Goal: Transaction & Acquisition: Purchase product/service

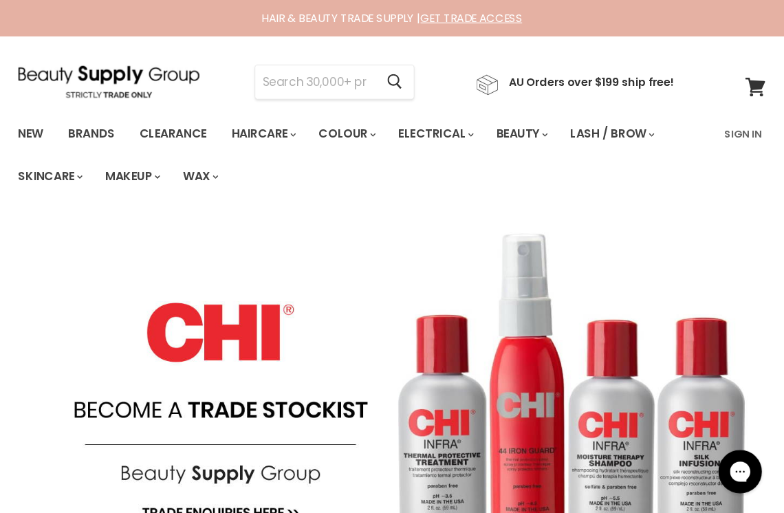
scroll to position [3, 0]
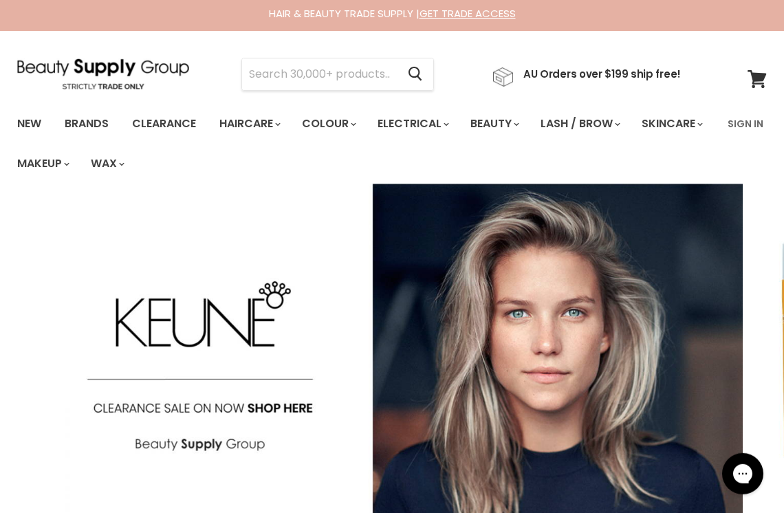
click at [175, 122] on link "Clearance" at bounding box center [164, 123] width 85 height 29
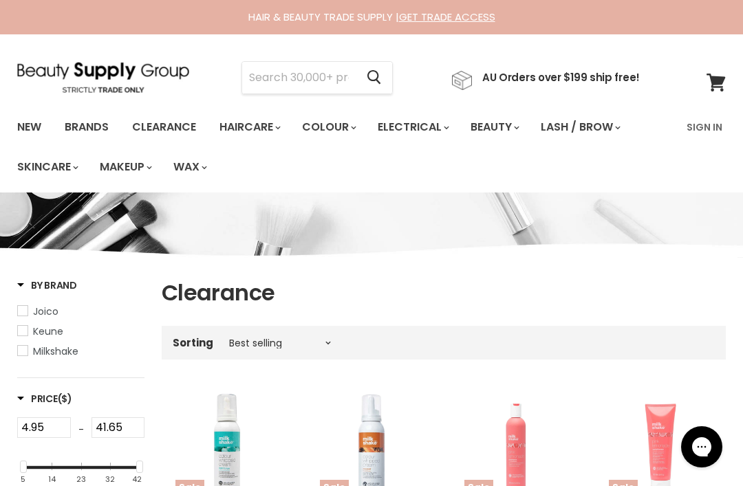
click at [275, 80] on input "Search" at bounding box center [299, 78] width 114 height 32
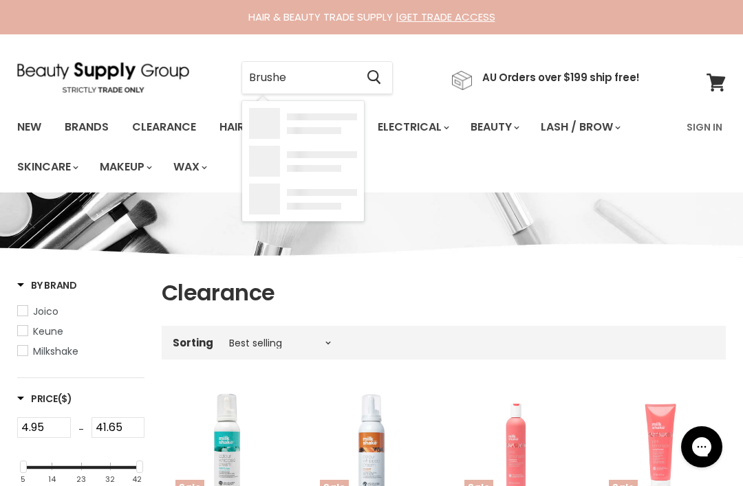
type input "Brushes"
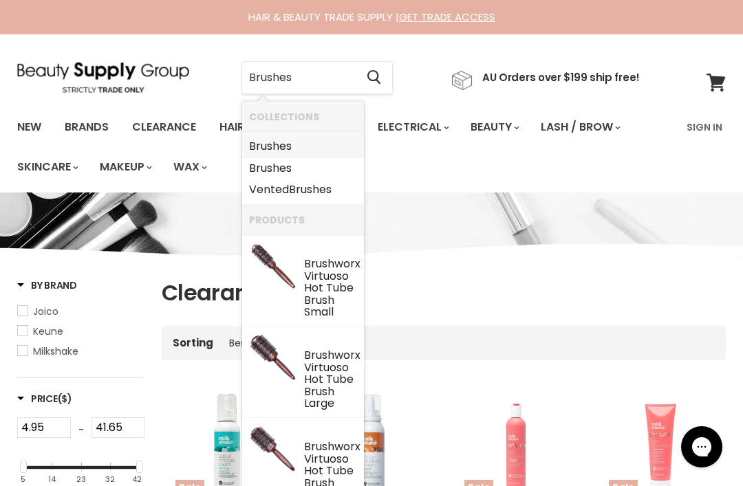
click at [284, 149] on b "Brushes" at bounding box center [270, 146] width 43 height 16
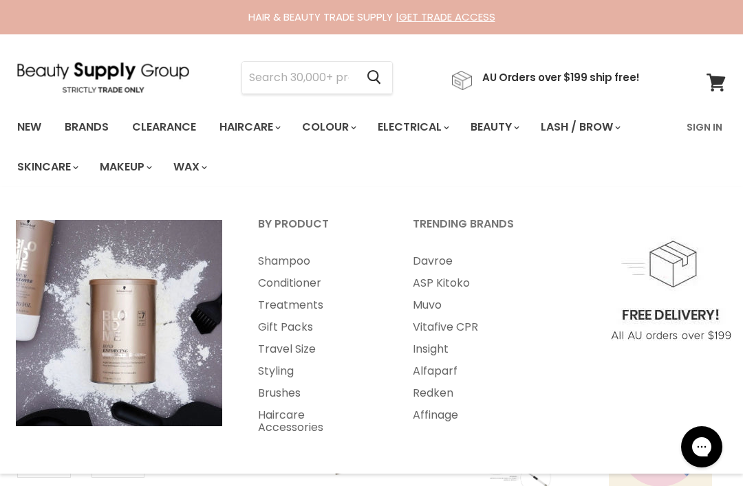
click at [281, 120] on link "Haircare" at bounding box center [249, 127] width 80 height 29
click at [273, 123] on link "Haircare" at bounding box center [249, 127] width 80 height 29
click at [277, 125] on link "Haircare" at bounding box center [249, 127] width 80 height 29
click at [271, 129] on link "Haircare" at bounding box center [249, 127] width 80 height 29
click at [275, 122] on link "Haircare" at bounding box center [249, 127] width 80 height 29
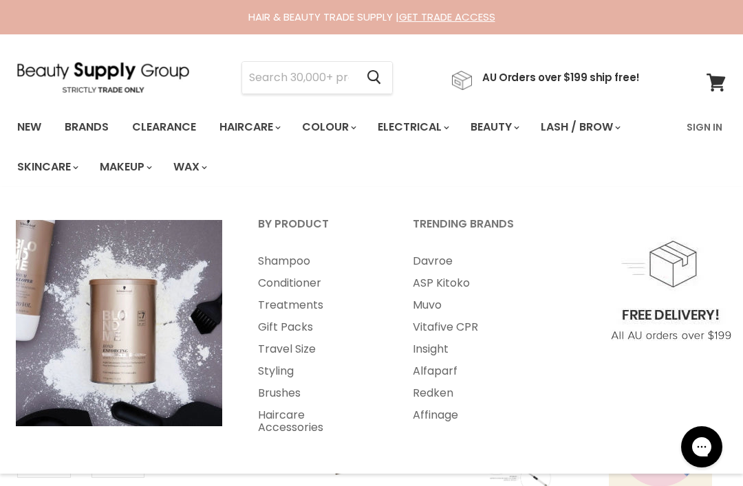
click at [277, 123] on link "Haircare" at bounding box center [249, 127] width 80 height 29
click at [272, 123] on link "Haircare" at bounding box center [249, 127] width 80 height 29
click at [273, 129] on link "Haircare" at bounding box center [249, 127] width 80 height 29
click at [271, 122] on link "Haircare" at bounding box center [249, 127] width 80 height 29
click at [273, 122] on link "Haircare" at bounding box center [249, 127] width 80 height 29
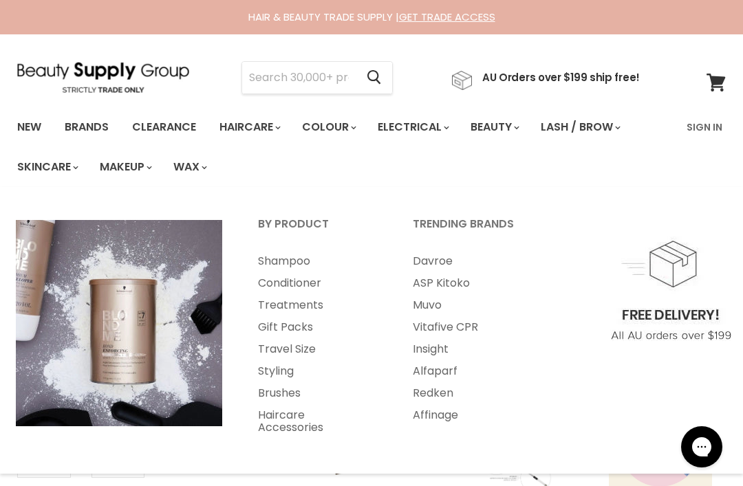
click at [327, 69] on input "Search" at bounding box center [299, 78] width 114 height 32
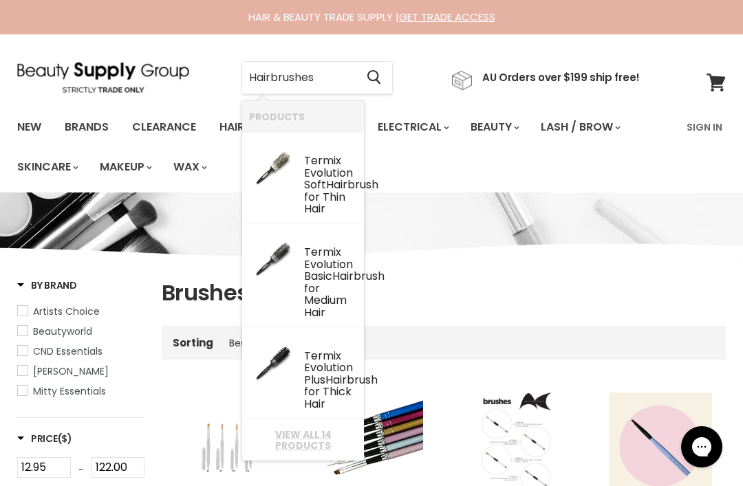
type input "Hairbrushes"
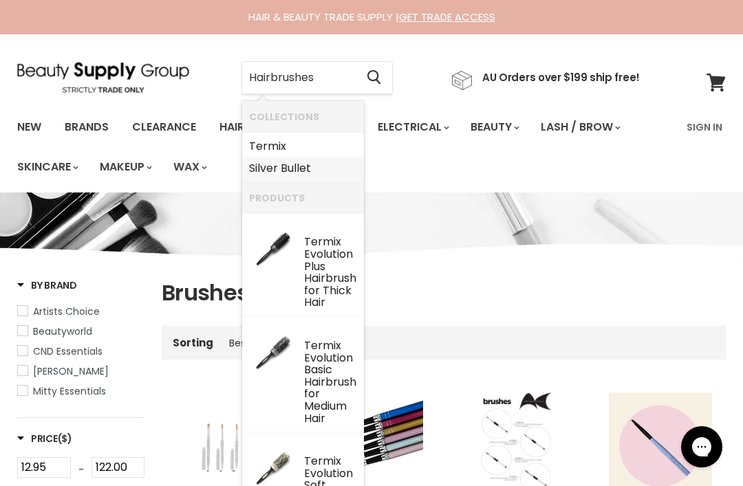
click at [317, 170] on link "Silver Bullet" at bounding box center [303, 169] width 108 height 22
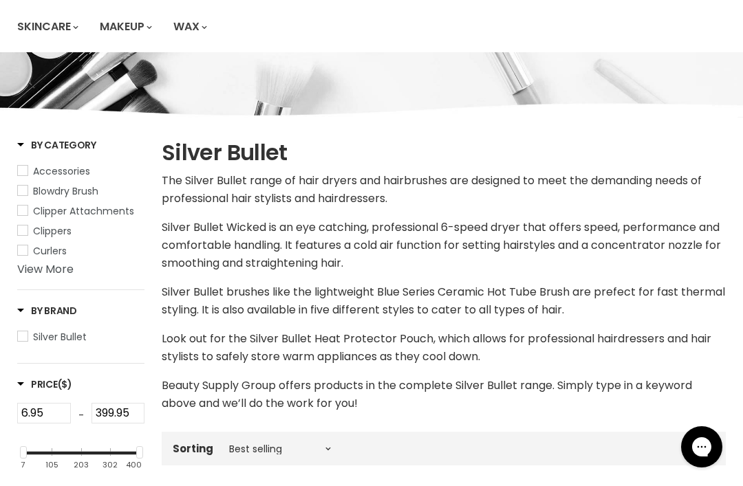
scroll to position [154, 0]
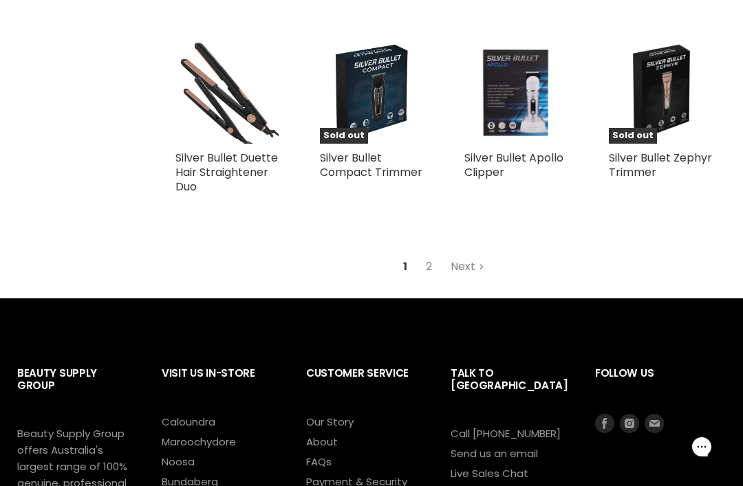
click at [434, 255] on link "2" at bounding box center [428, 267] width 21 height 25
